Goal: Information Seeking & Learning: Learn about a topic

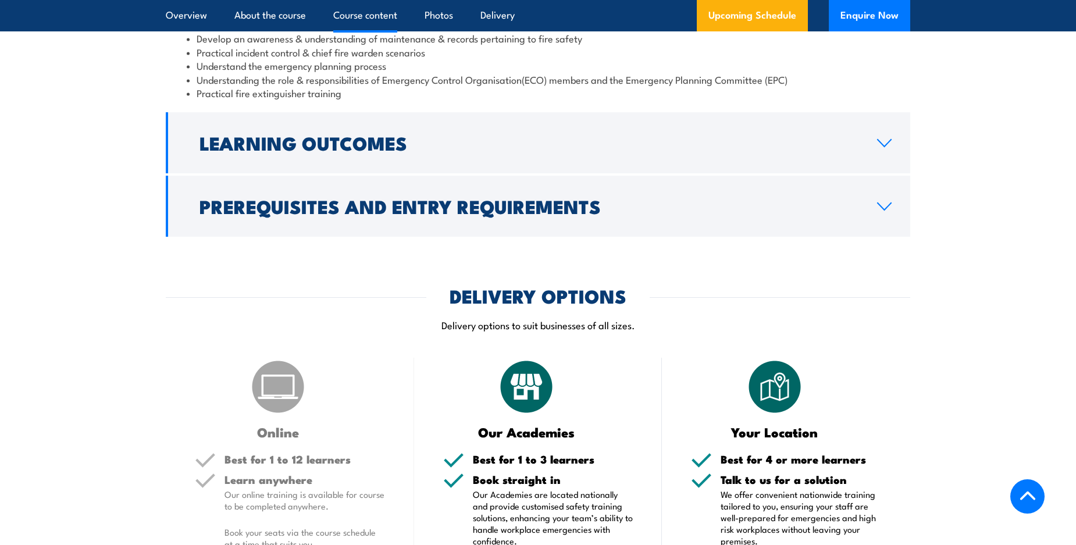
scroll to position [1144, 0]
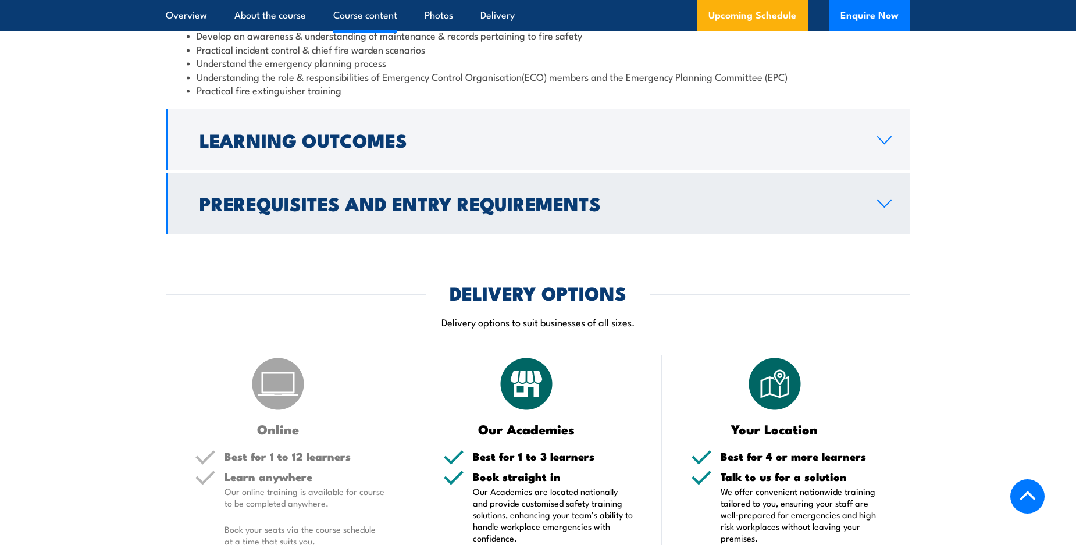
click at [881, 208] on icon at bounding box center [884, 203] width 16 height 9
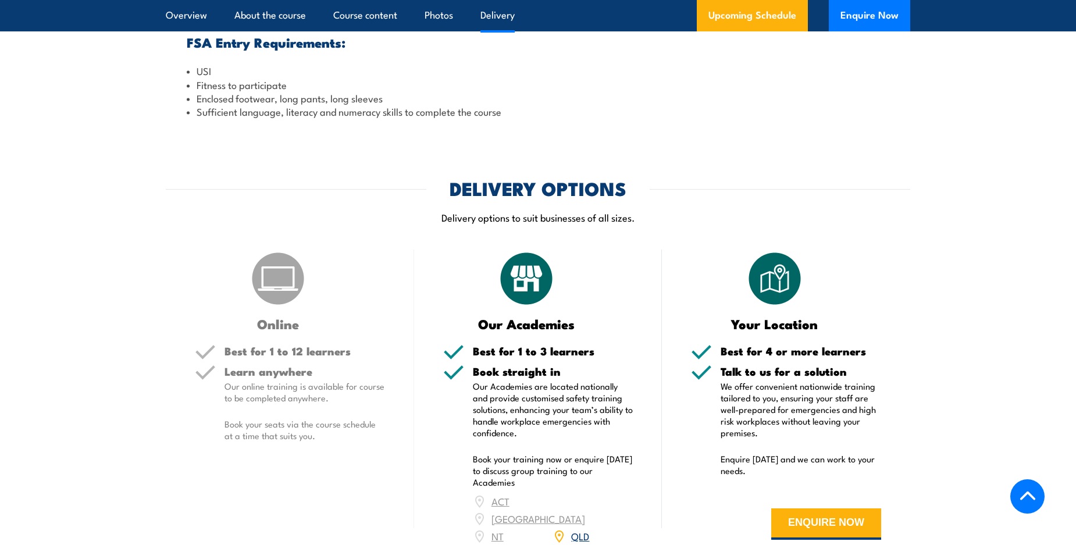
scroll to position [1389, 0]
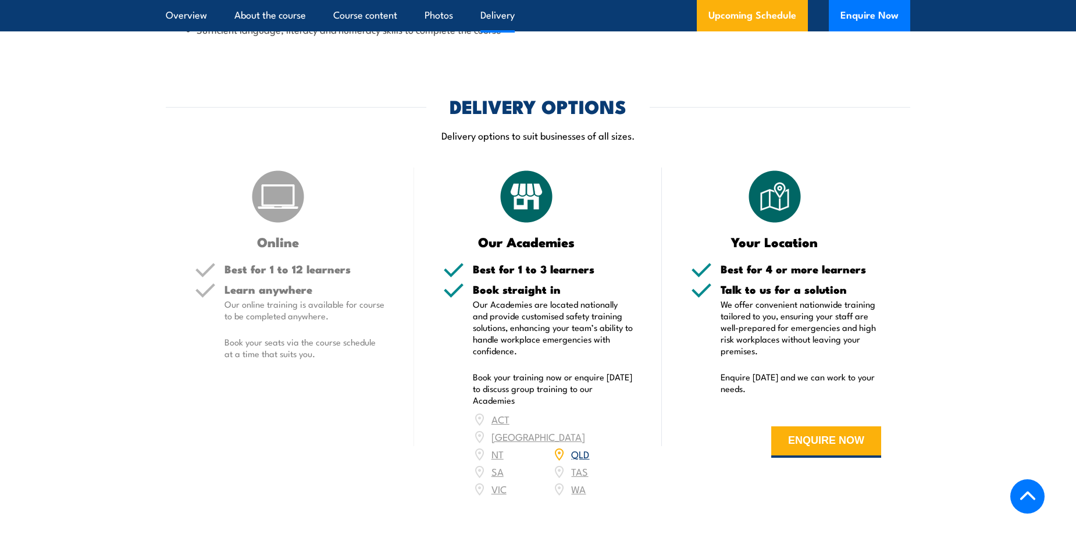
click at [579, 461] on link "QLD" at bounding box center [580, 454] width 18 height 14
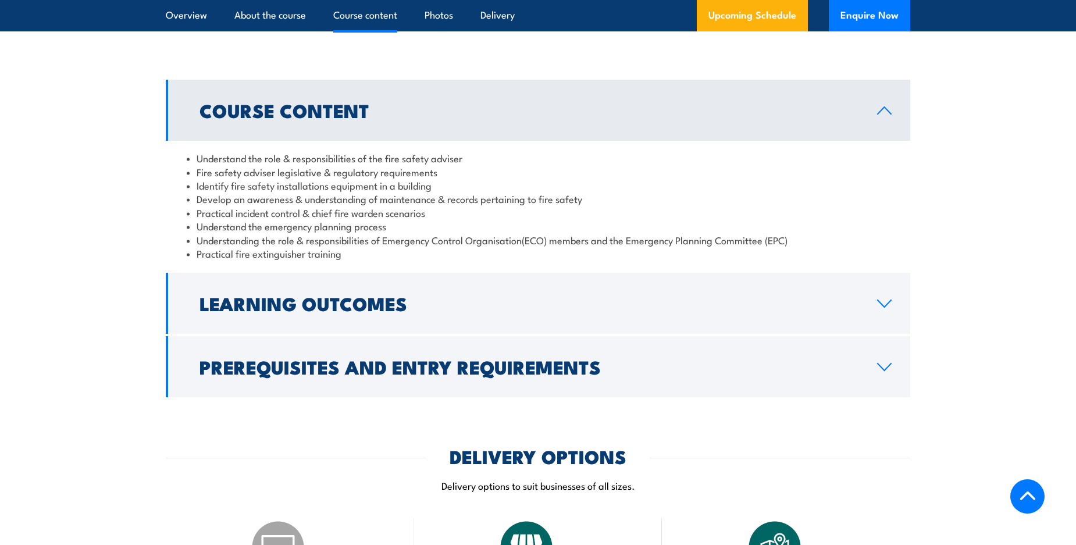
scroll to position [980, 0]
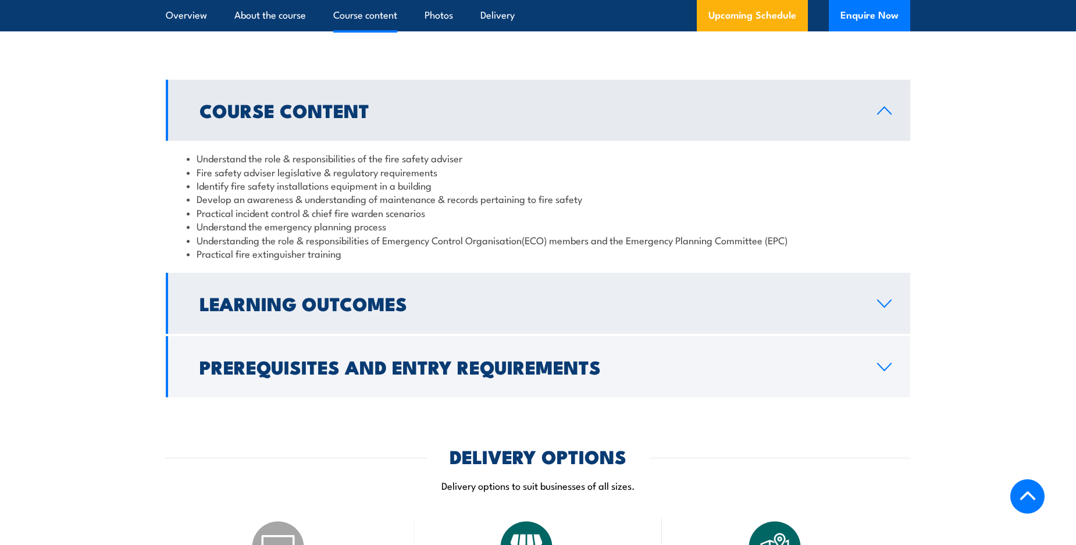
click at [356, 311] on h2 "Learning Outcomes" at bounding box center [528, 303] width 659 height 16
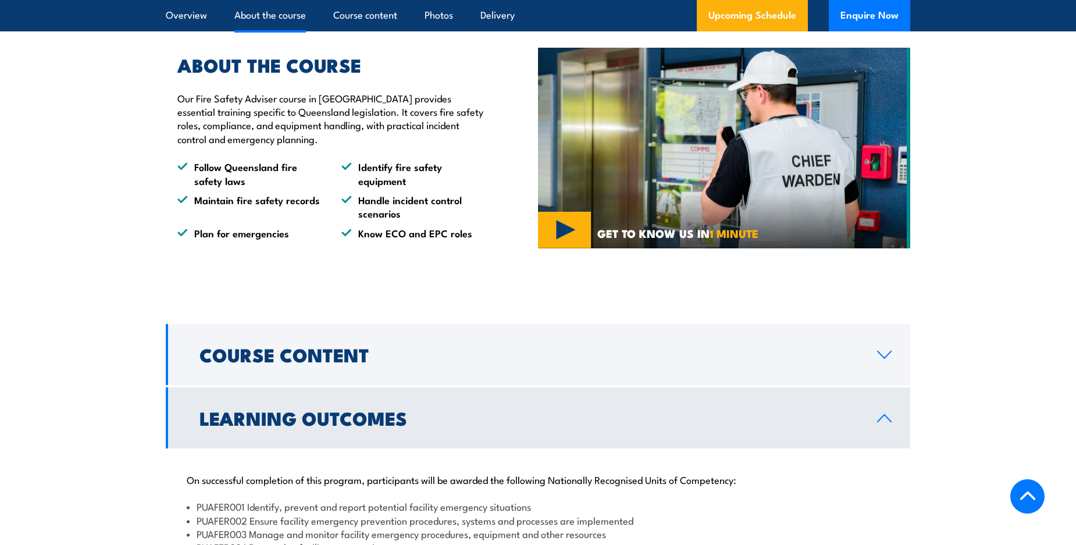
scroll to position [735, 0]
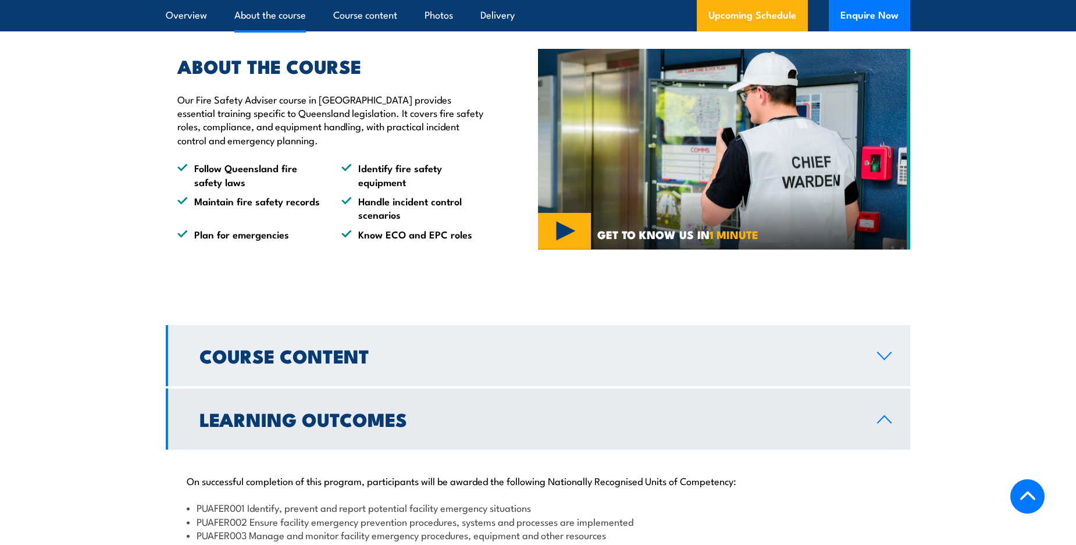
click at [568, 363] on h2 "Course Content" at bounding box center [528, 355] width 659 height 16
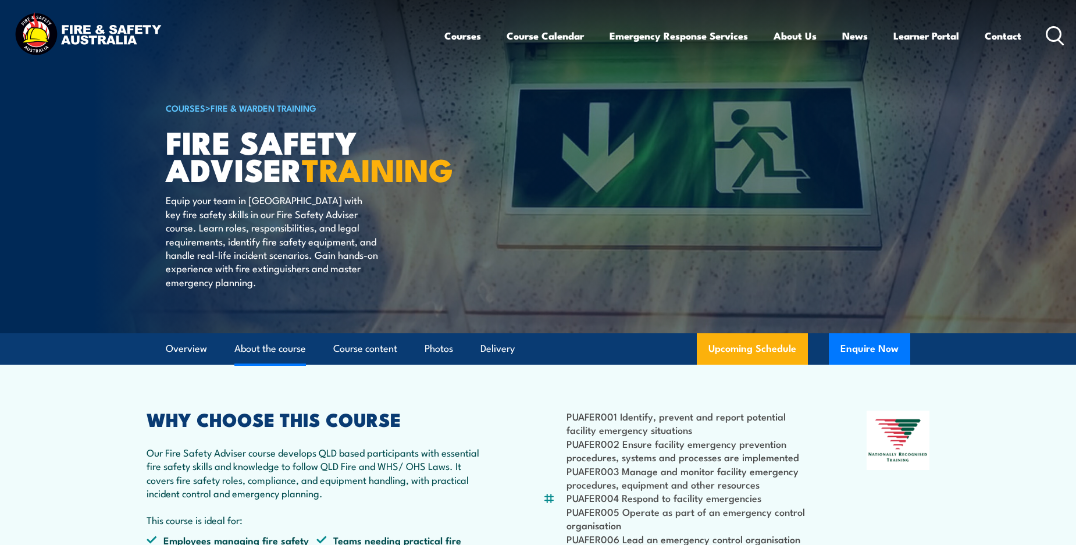
scroll to position [0, 0]
click at [536, 33] on link "Course Calendar" at bounding box center [544, 35] width 77 height 31
